Goal: Navigation & Orientation: Find specific page/section

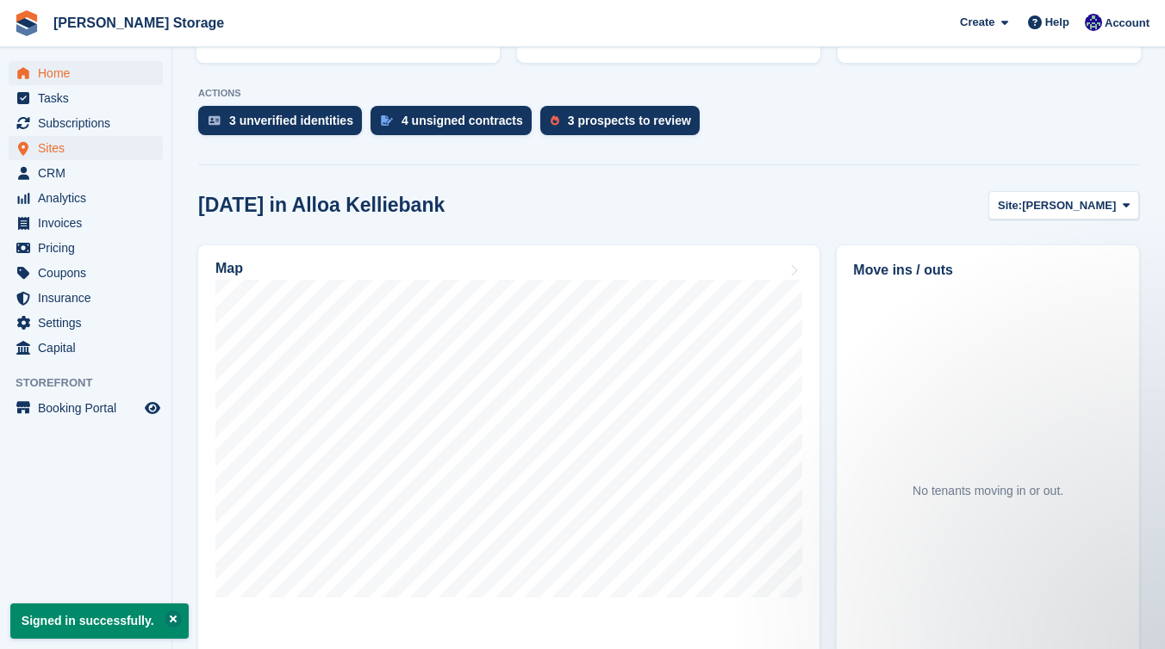
click at [117, 148] on span "Sites" at bounding box center [89, 148] width 103 height 24
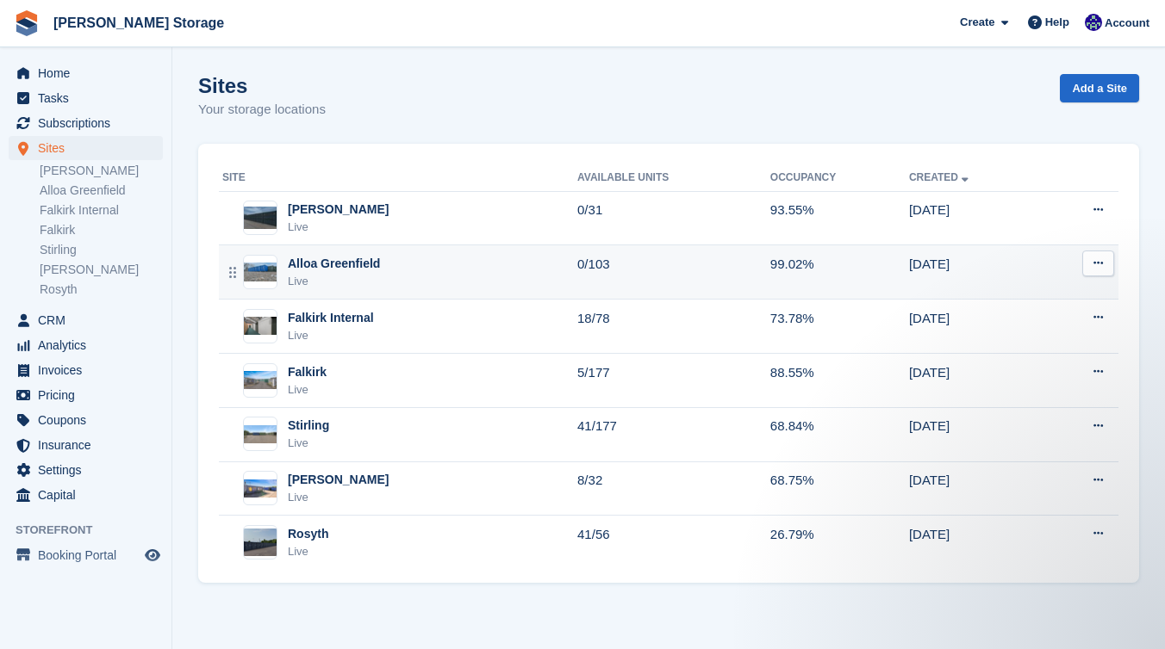
click at [371, 276] on div "Live" at bounding box center [334, 281] width 92 height 17
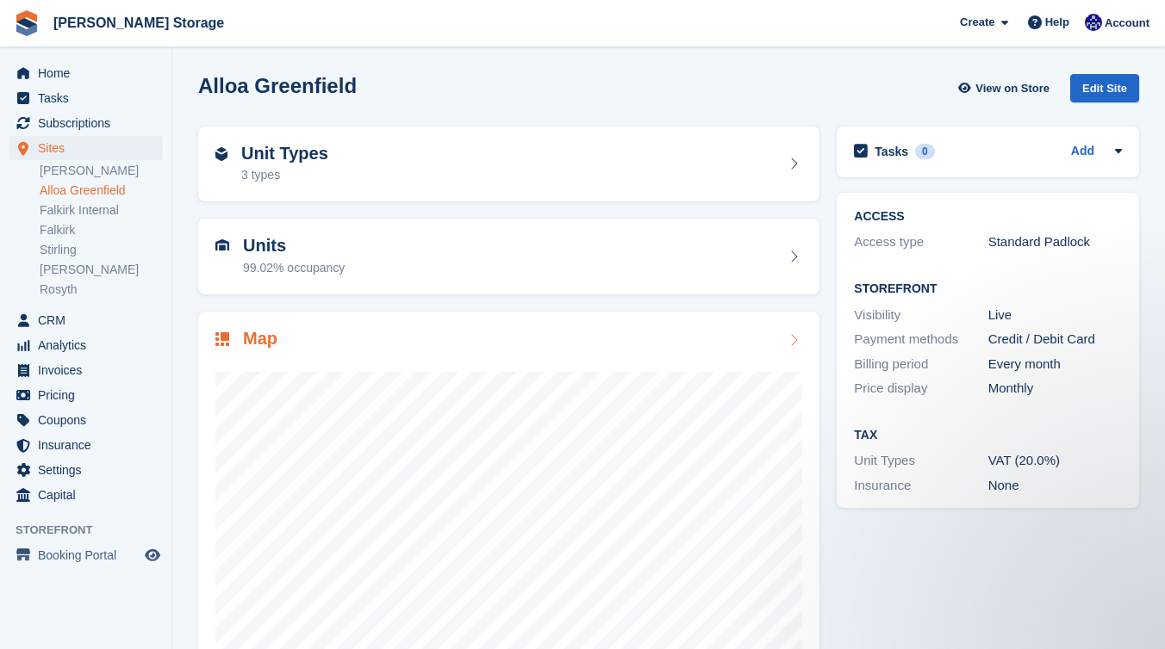
click at [415, 345] on div "Map" at bounding box center [508, 340] width 587 height 23
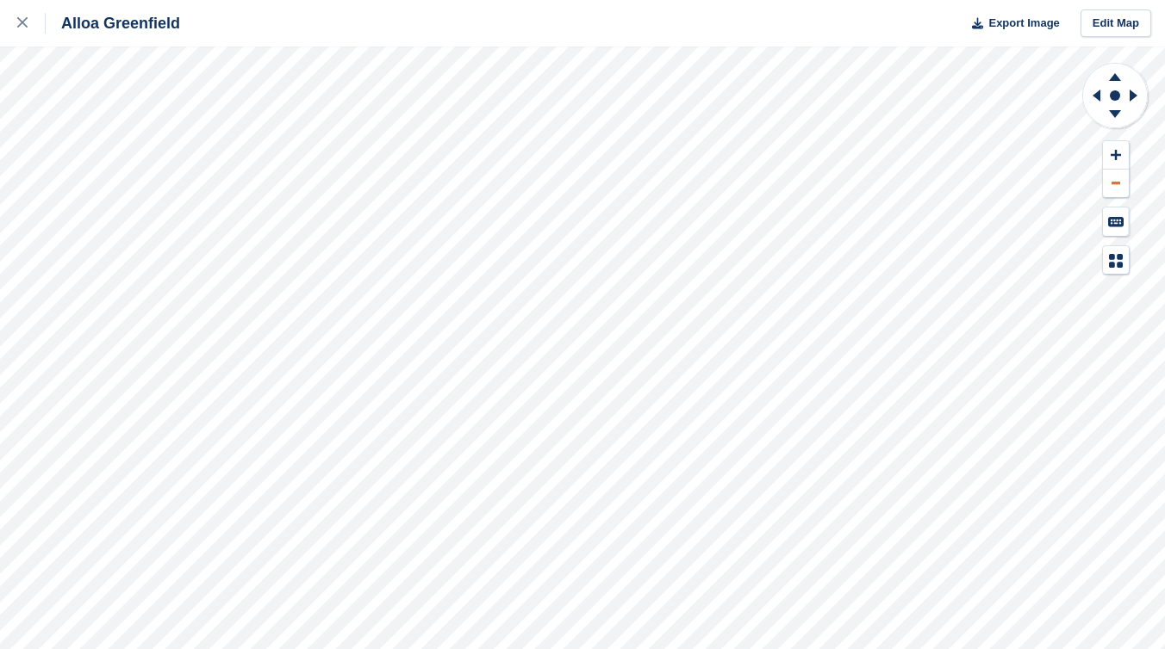
click at [1115, 186] on button at bounding box center [1116, 184] width 26 height 28
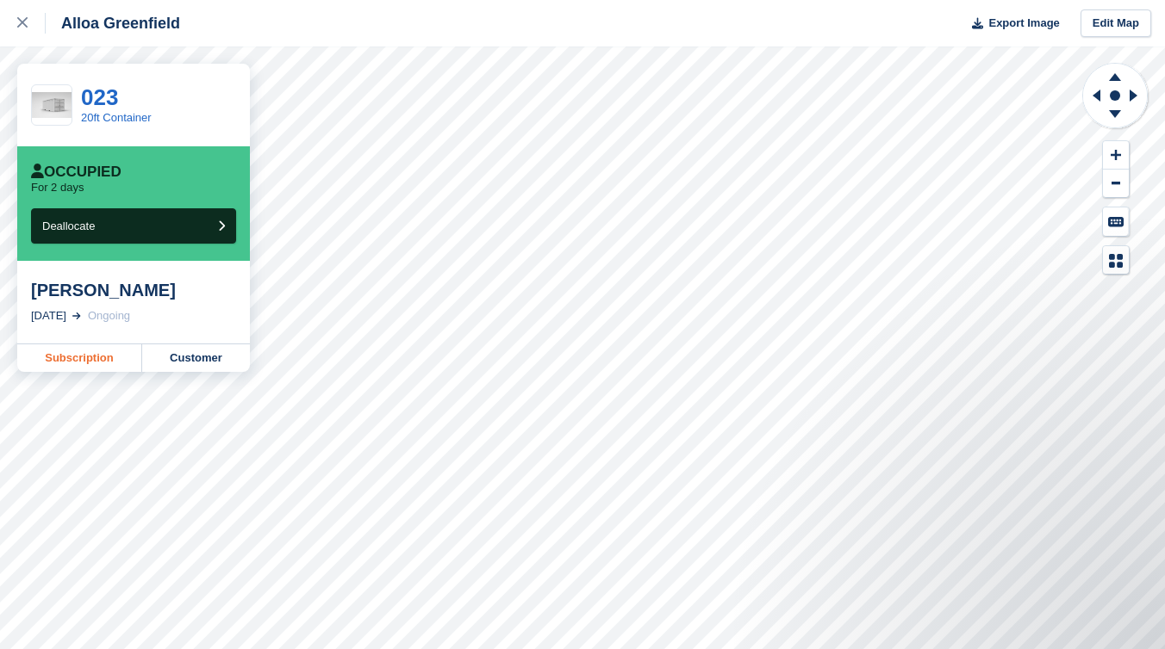
click at [94, 361] on link "Subscription" at bounding box center [79, 359] width 125 height 28
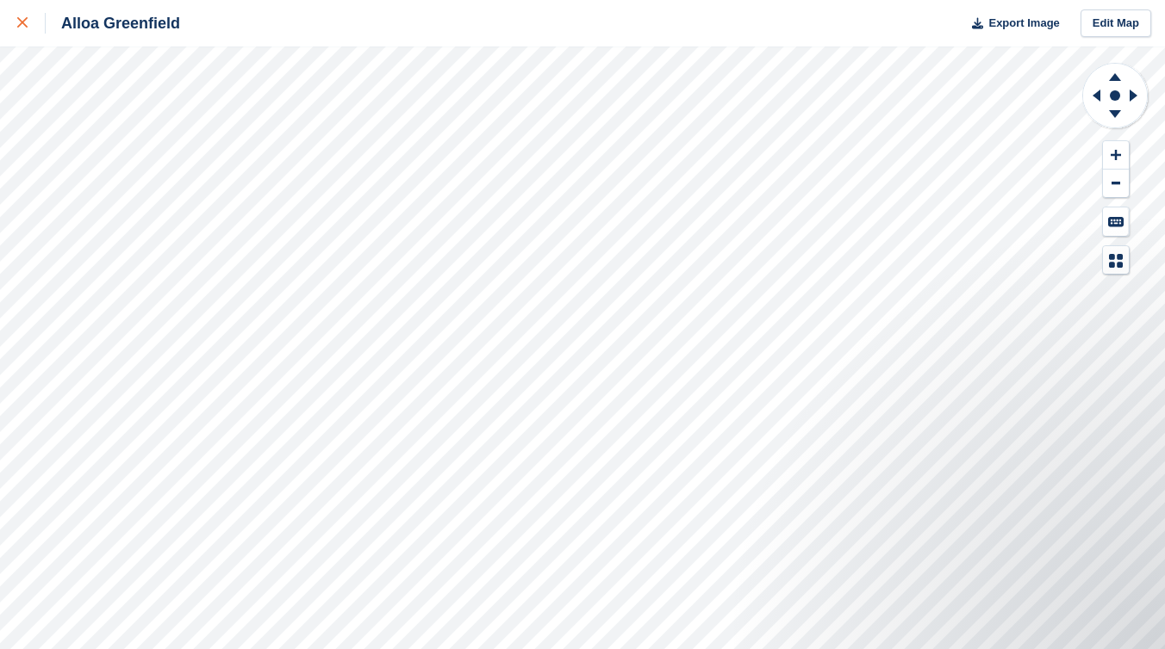
click at [22, 24] on icon at bounding box center [22, 22] width 10 height 10
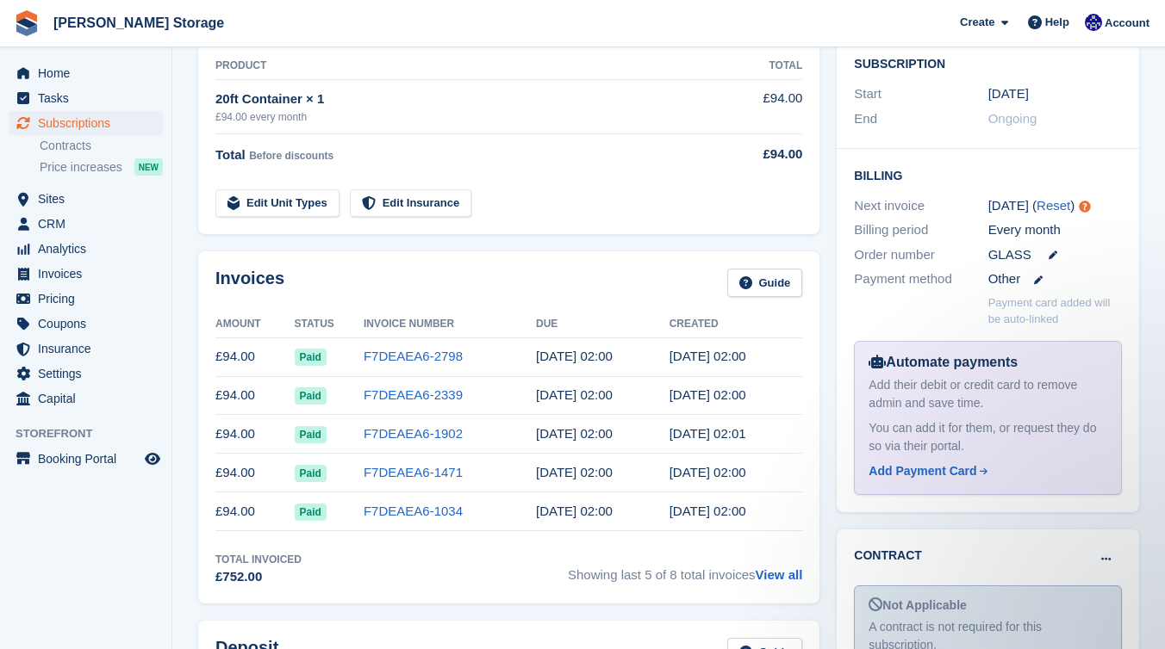
scroll to position [322, 0]
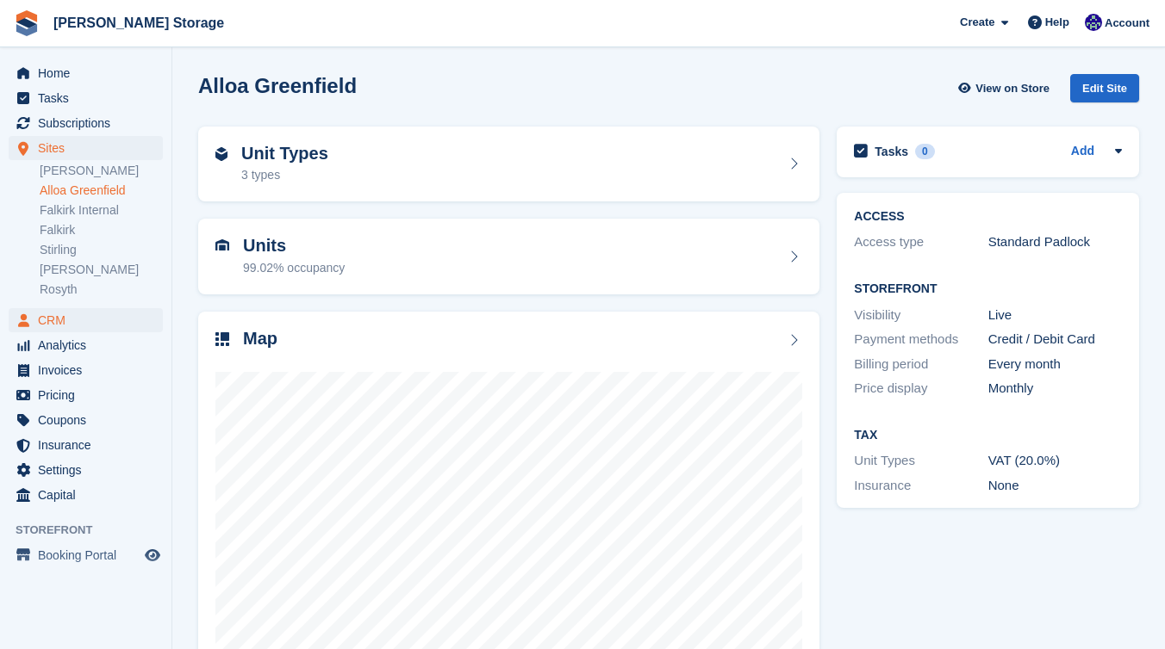
click at [76, 321] on span "CRM" at bounding box center [89, 320] width 103 height 24
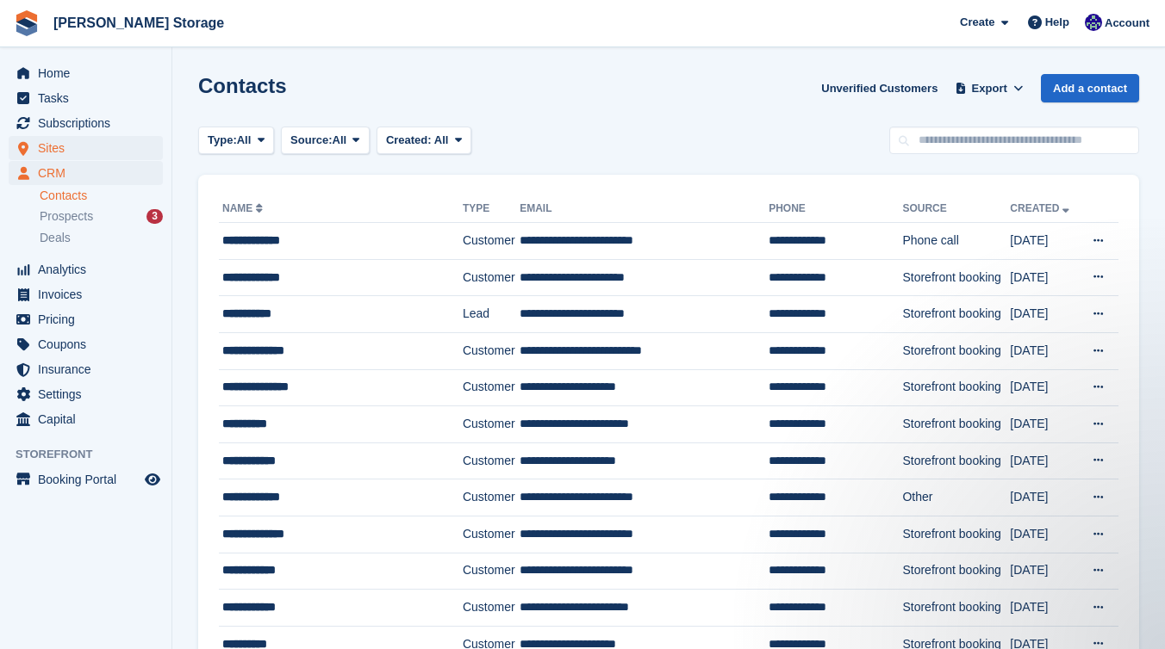
click at [71, 145] on span "Sites" at bounding box center [89, 148] width 103 height 24
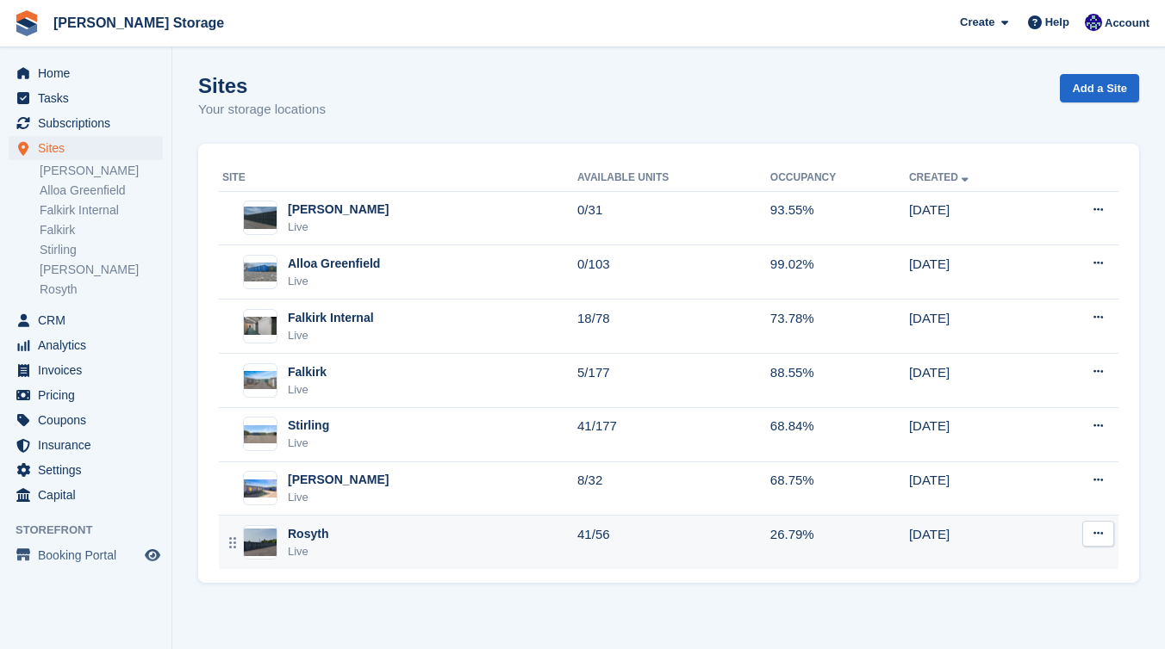
click at [350, 533] on div "Rosyth Live" at bounding box center [399, 542] width 355 height 35
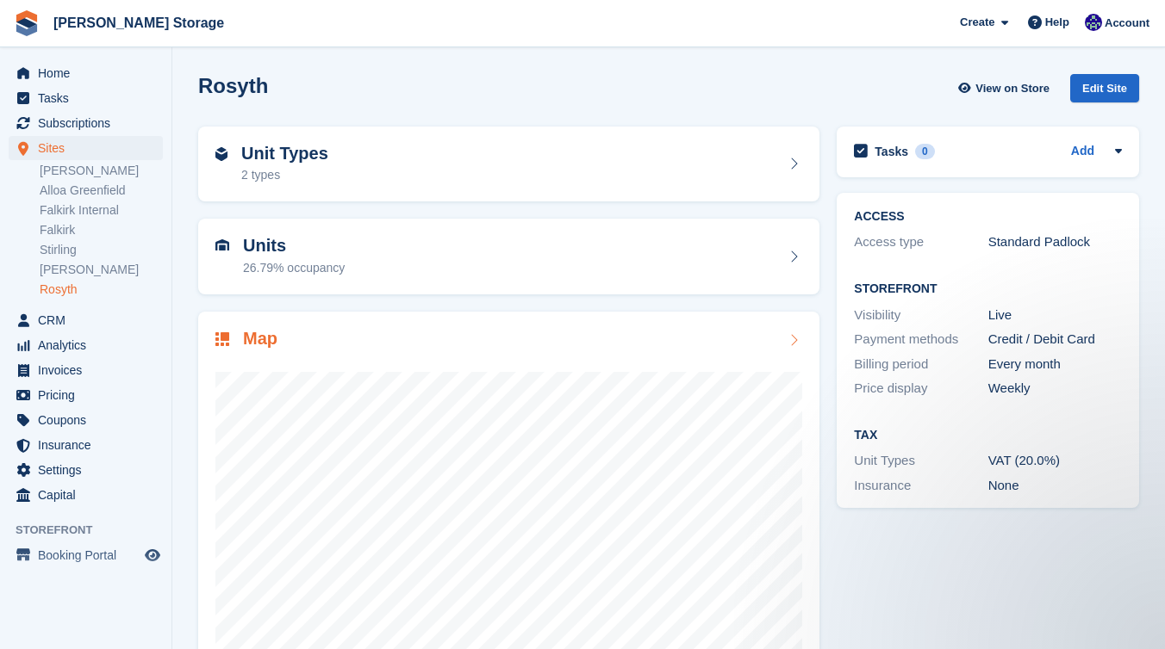
click at [601, 339] on div "Map" at bounding box center [508, 340] width 587 height 23
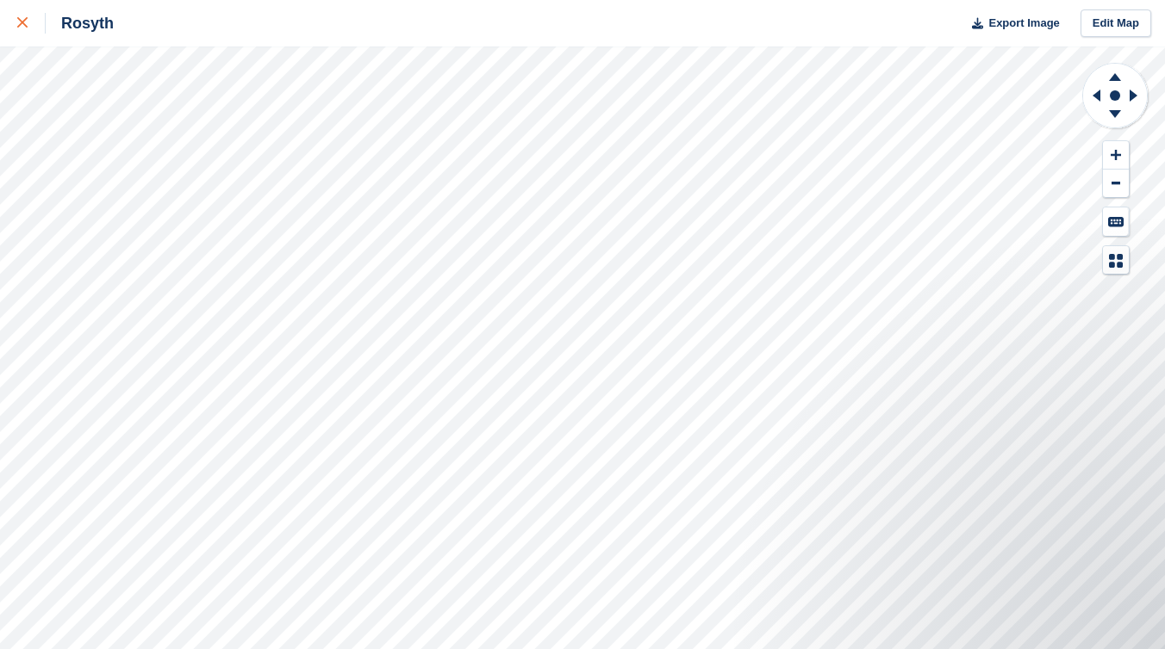
click at [25, 27] on icon at bounding box center [22, 22] width 10 height 10
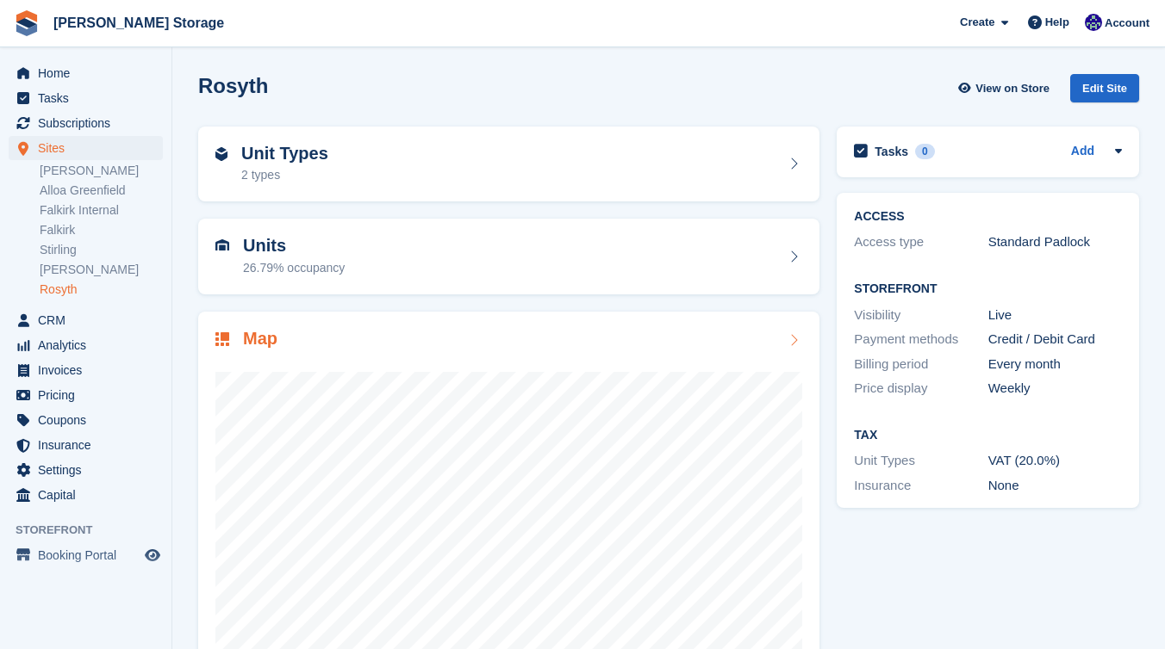
click at [419, 334] on div "Map" at bounding box center [508, 340] width 587 height 23
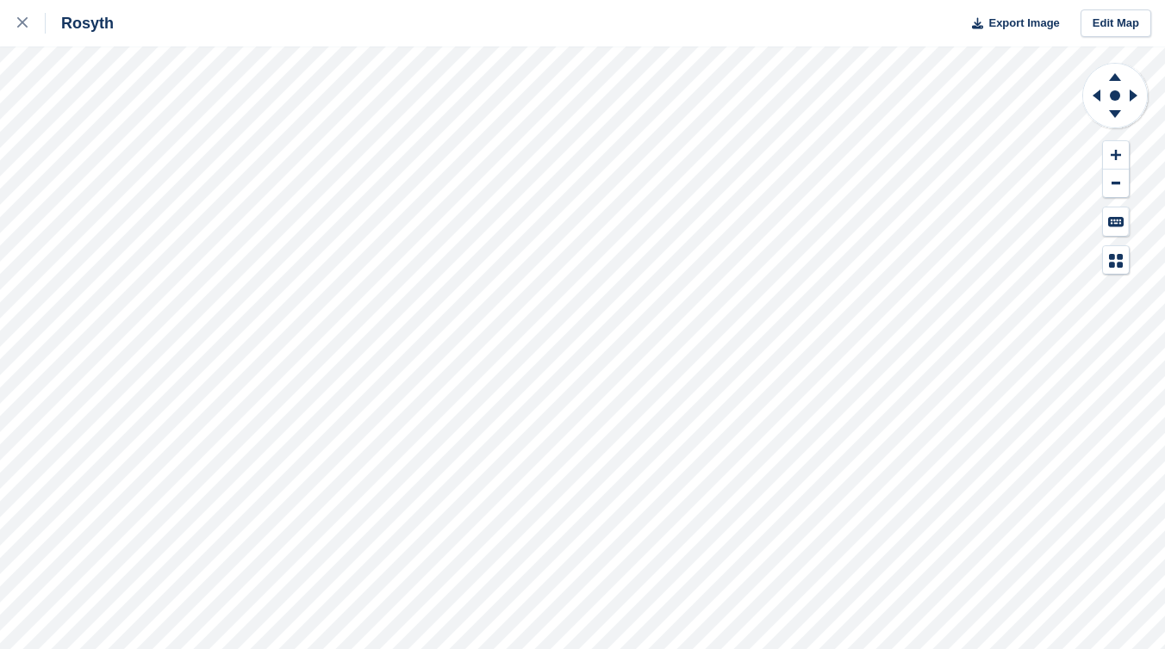
click at [243, 135] on div "Rosyth Export Image Edit Map" at bounding box center [582, 324] width 1165 height 649
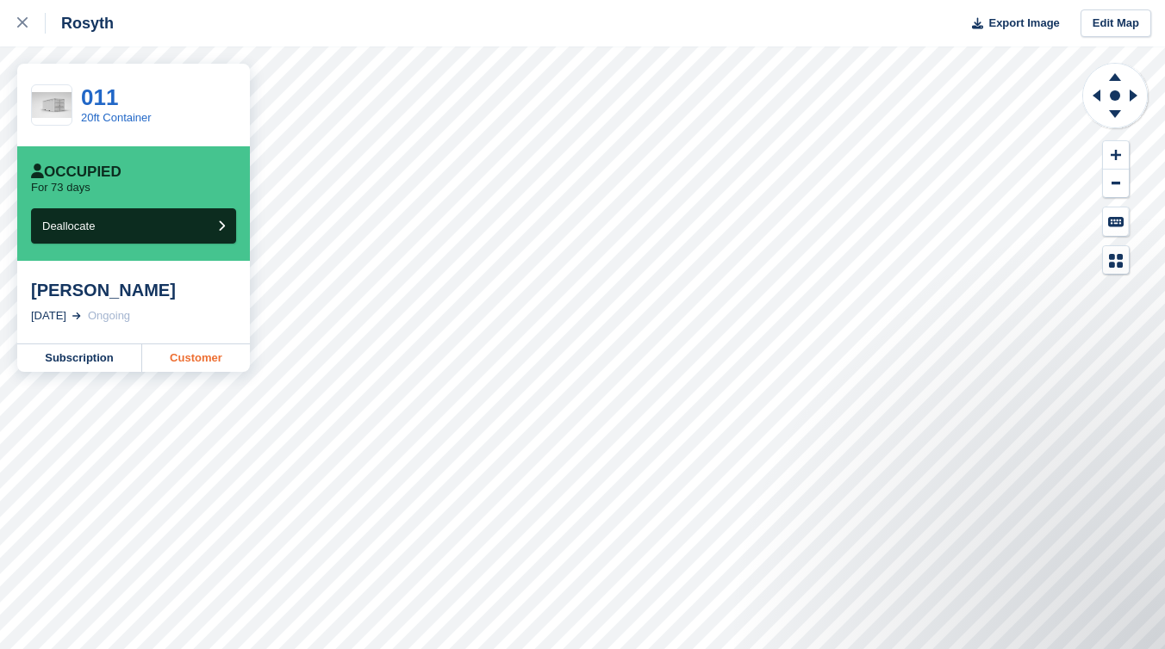
click at [215, 354] on link "Customer" at bounding box center [196, 359] width 108 height 28
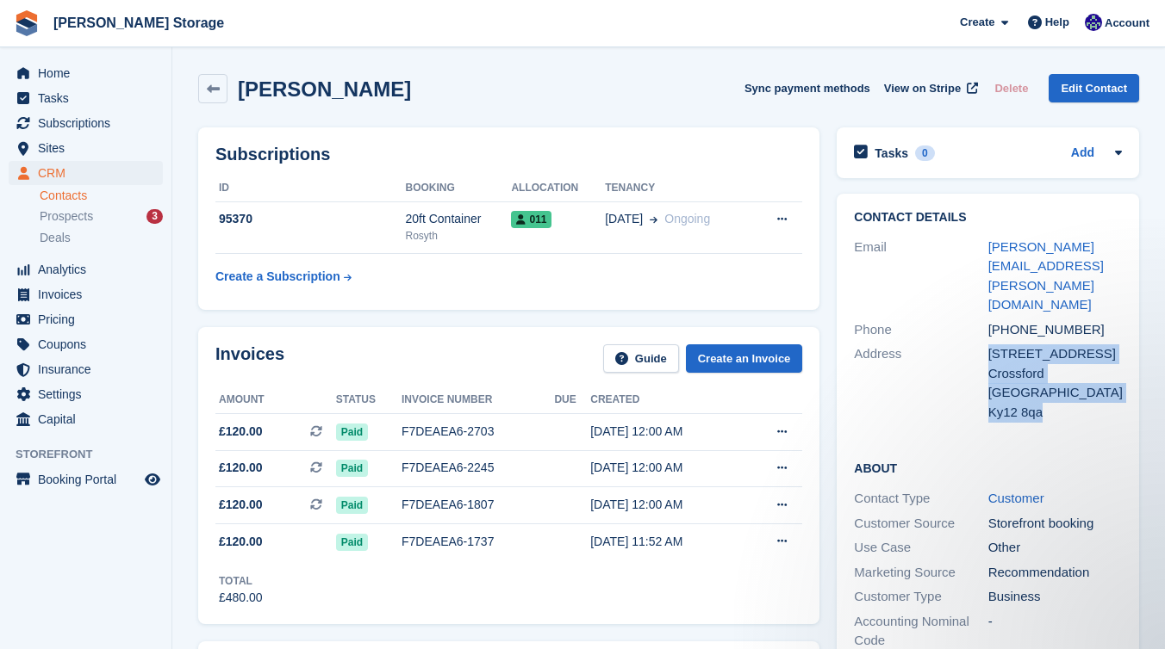
drag, startPoint x: 991, startPoint y: 313, endPoint x: 1057, endPoint y: 370, distance: 86.7
click at [1057, 370] on div "3 Bogwood Drive Crossford United Kingdom Ky12 8qa" at bounding box center [1055, 384] width 134 height 78
copy div "3 Bogwood Drive Crossford United Kingdom Ky12 8qa"
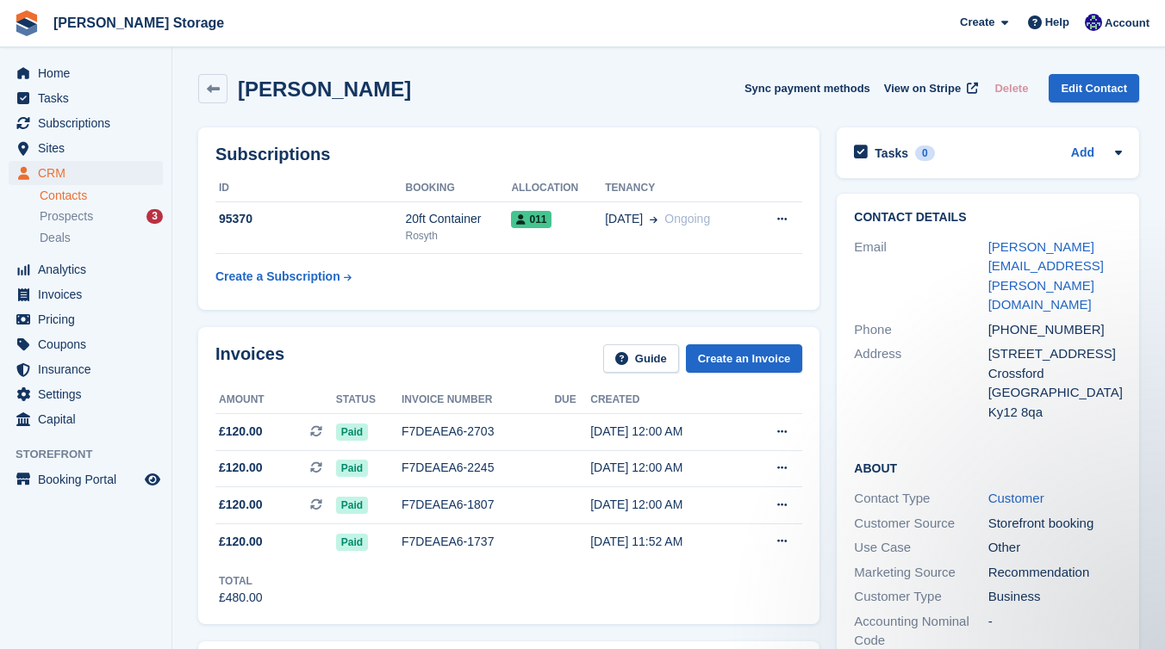
click at [909, 345] on div "Address" at bounding box center [921, 384] width 134 height 78
click at [49, 67] on span "Home" at bounding box center [89, 73] width 103 height 24
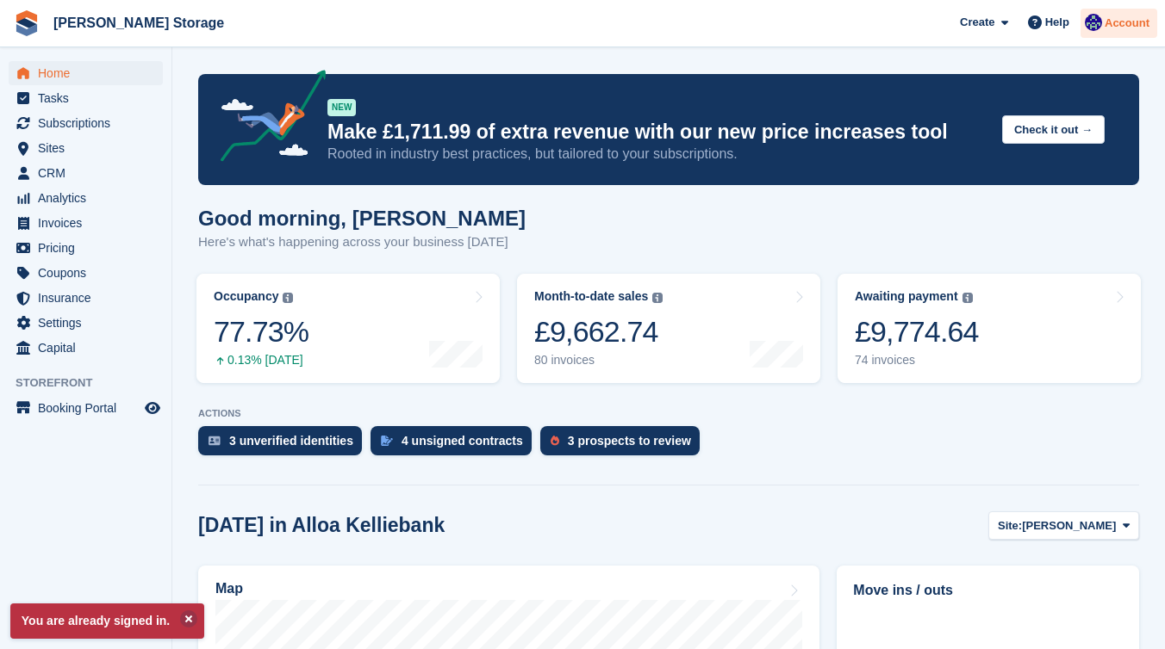
click at [1113, 11] on div "Account" at bounding box center [1118, 24] width 77 height 30
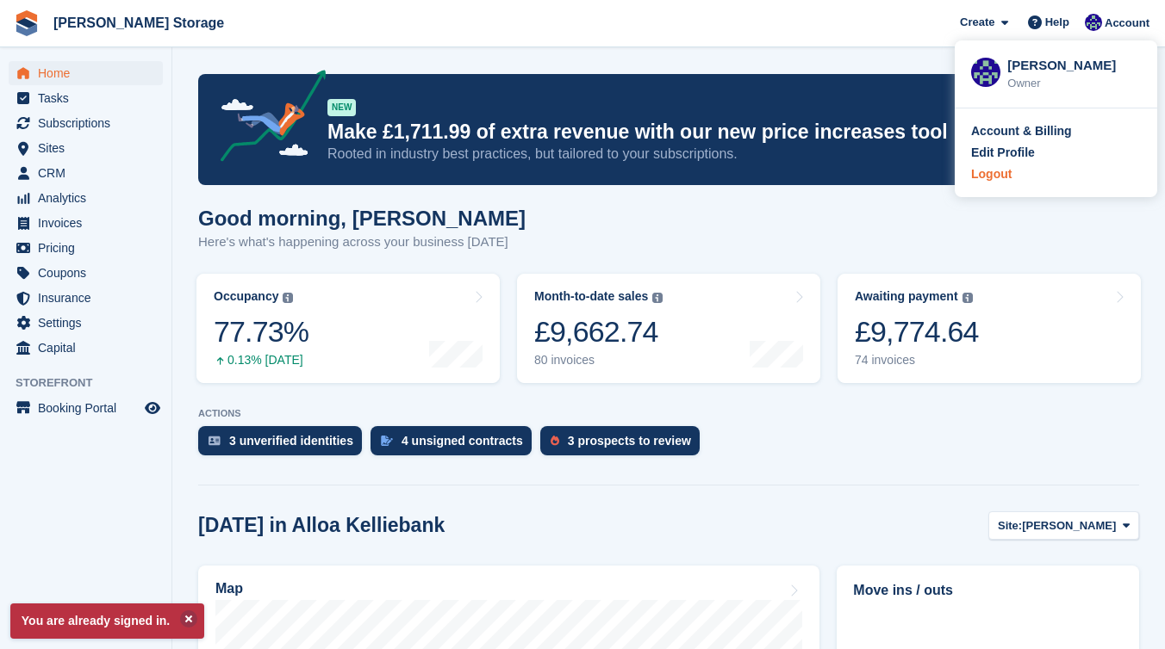
click at [981, 177] on div "Logout" at bounding box center [991, 174] width 40 height 18
